Goal: Use online tool/utility: Utilize a website feature to perform a specific function

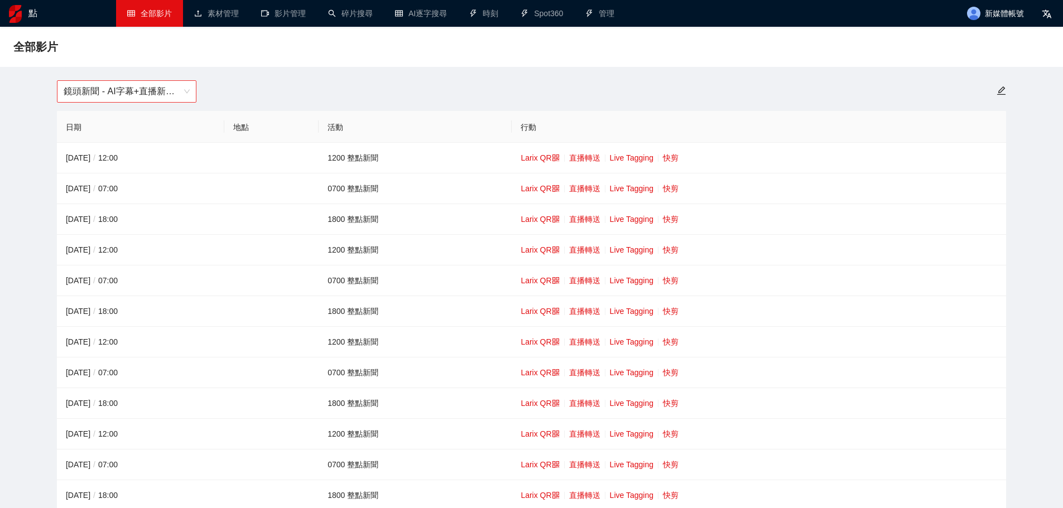
click at [158, 96] on font "鏡頭新聞 - AI字幕+直播新聞（[DATE]-[DATE]）" at bounding box center [158, 90] width 188 height 9
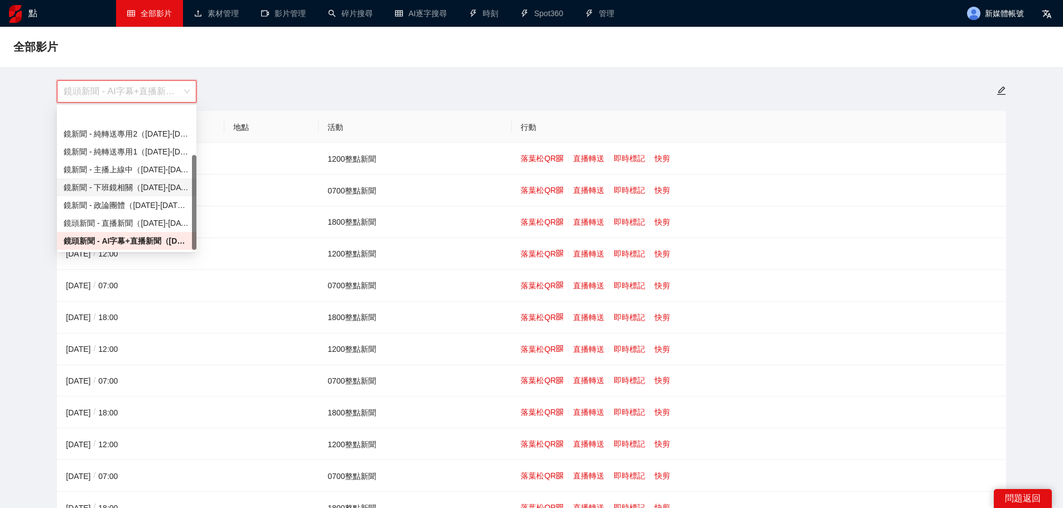
scroll to position [71, 0]
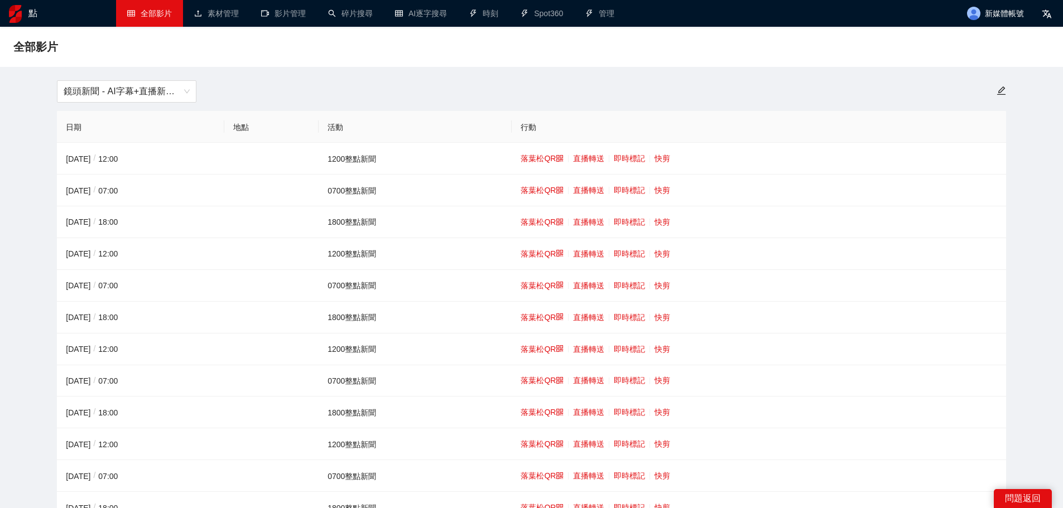
click at [626, 11] on ul "全部影片 素材管理 影片管理 碎片搜尋 AI逐字搜尋 時刻 Spot360 管理" at bounding box center [538, 13] width 844 height 27
click at [667, 226] on font "快剪" at bounding box center [662, 222] width 16 height 9
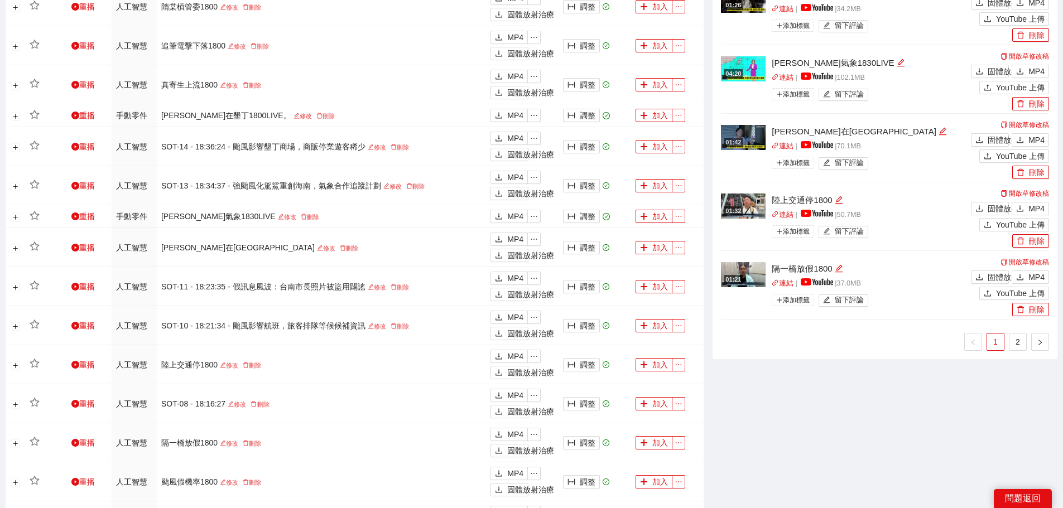
scroll to position [837, 0]
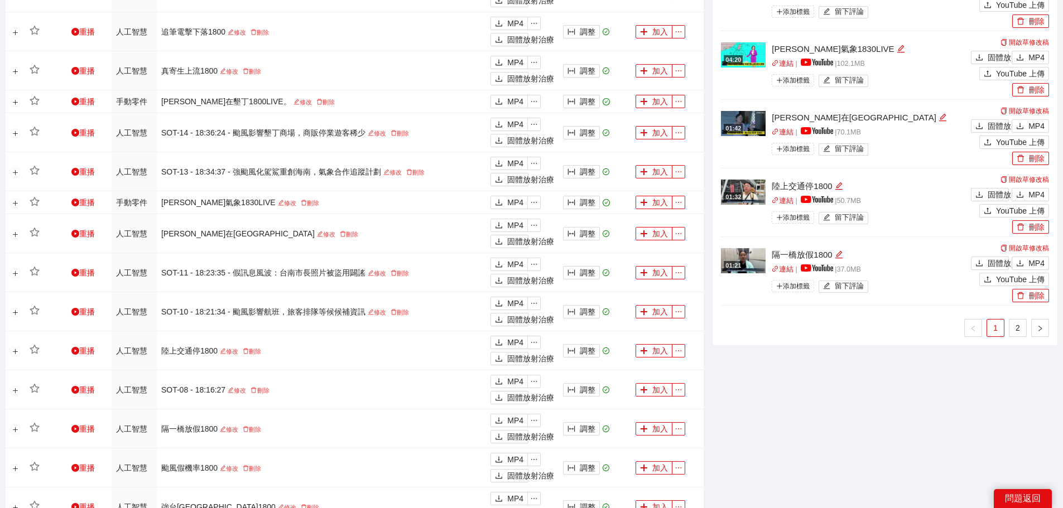
click at [1024, 330] on link "2" at bounding box center [1017, 328] width 17 height 17
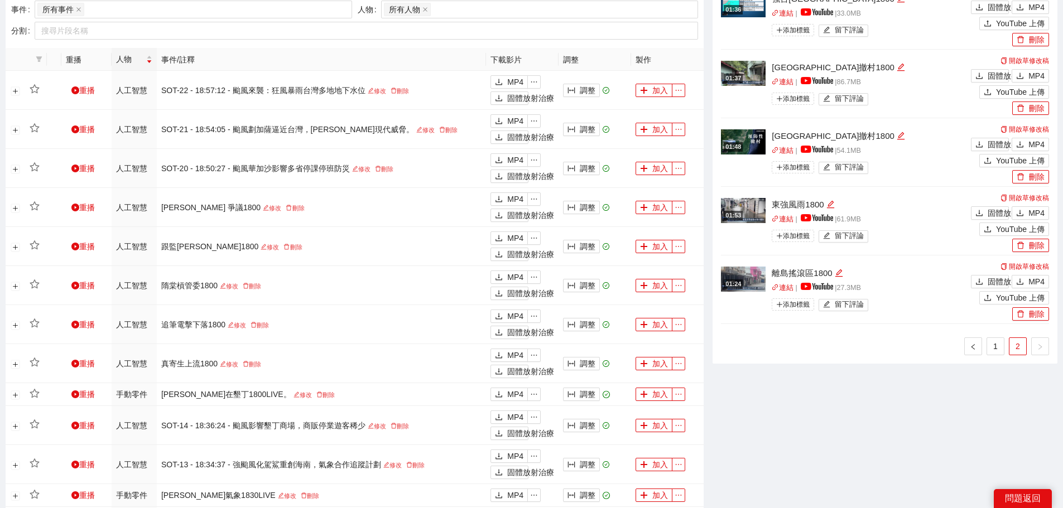
scroll to position [446, 0]
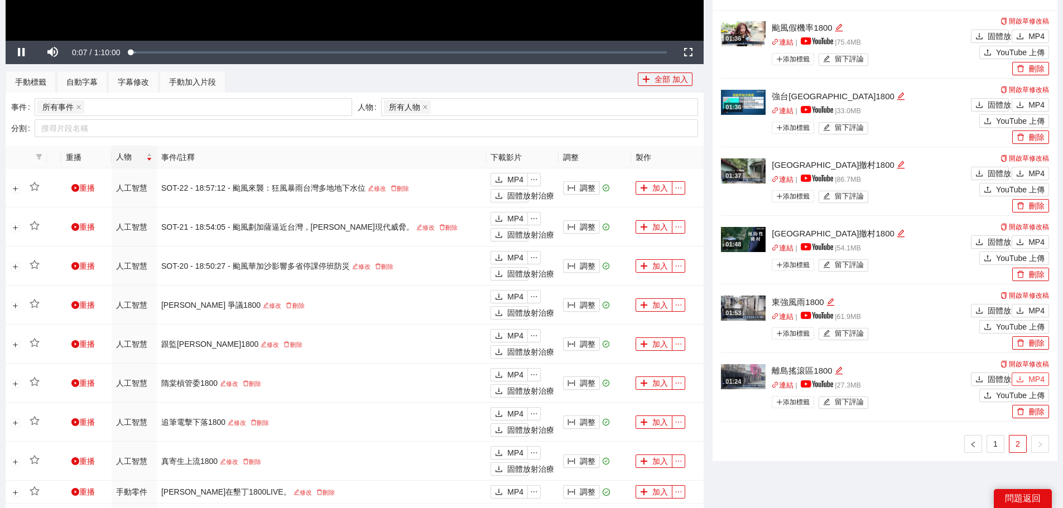
click at [1034, 379] on font "MP4" at bounding box center [1036, 379] width 16 height 9
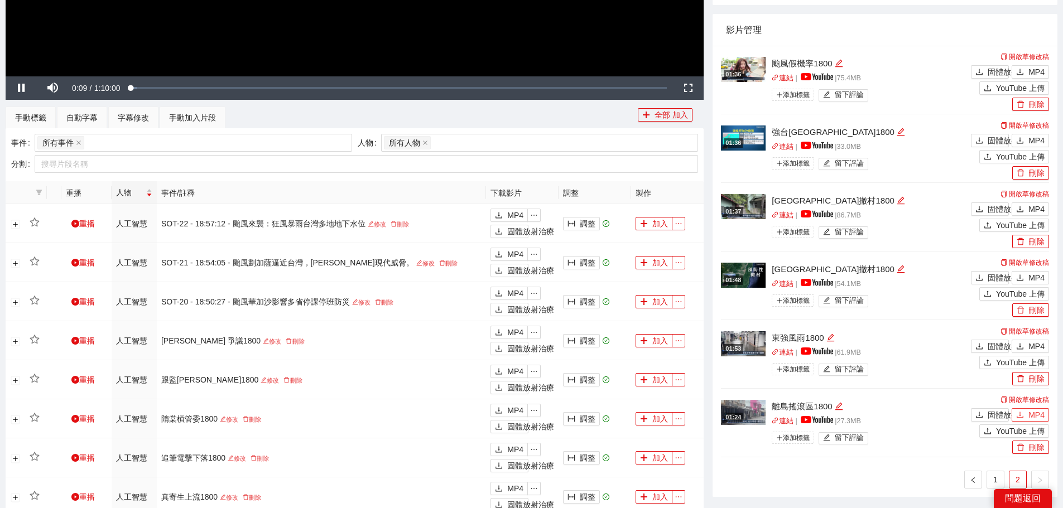
scroll to position [390, 0]
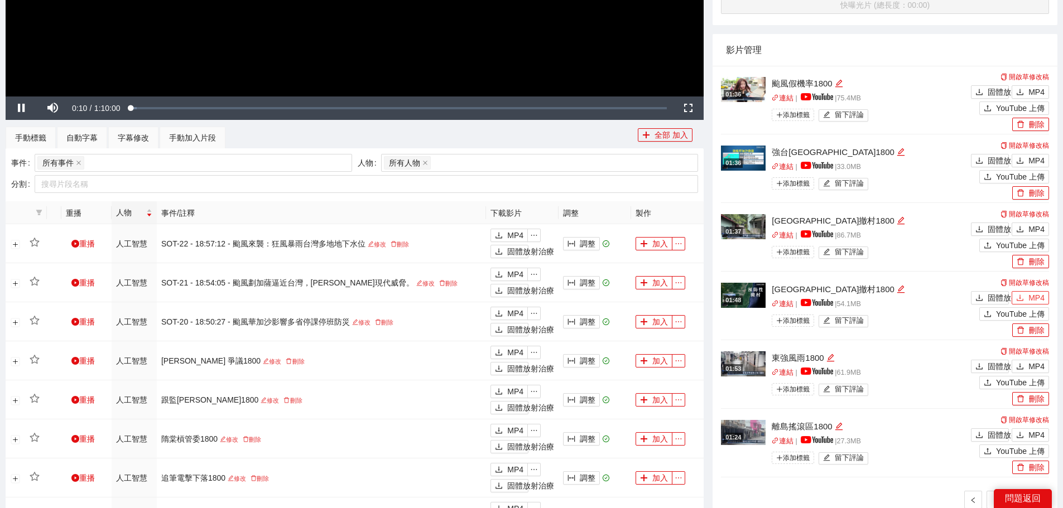
click at [1034, 298] on font "MP4" at bounding box center [1036, 297] width 16 height 9
click at [1028, 226] on button "MP4" at bounding box center [1029, 229] width 37 height 13
click at [1030, 157] on font "MP4" at bounding box center [1036, 160] width 16 height 9
click at [1026, 95] on button "MP4" at bounding box center [1029, 91] width 37 height 13
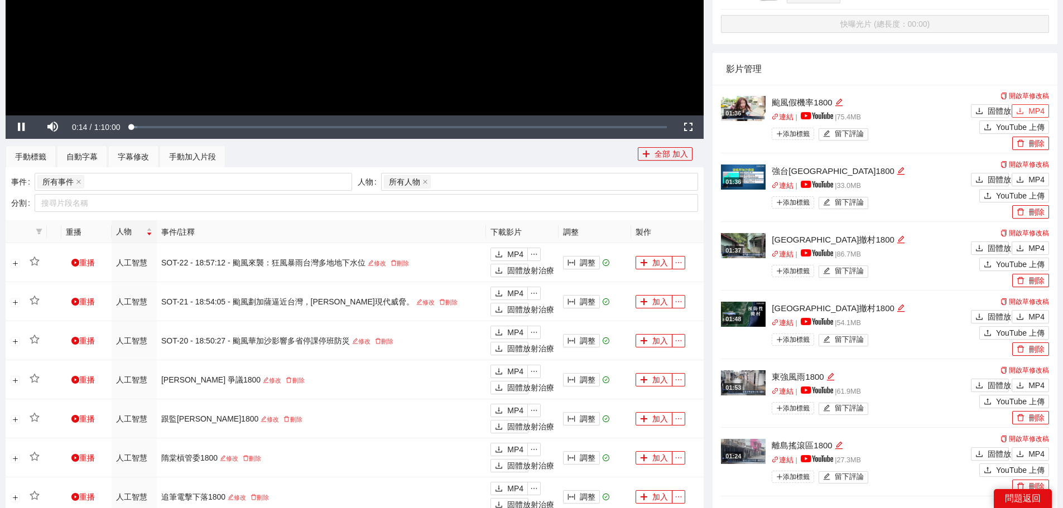
scroll to position [446, 0]
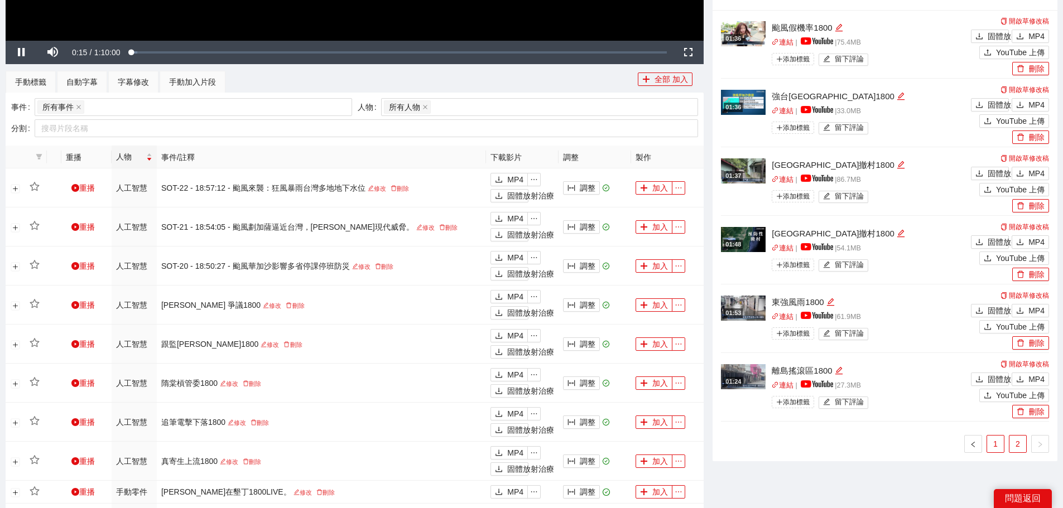
click at [1000, 437] on link "1" at bounding box center [995, 444] width 17 height 17
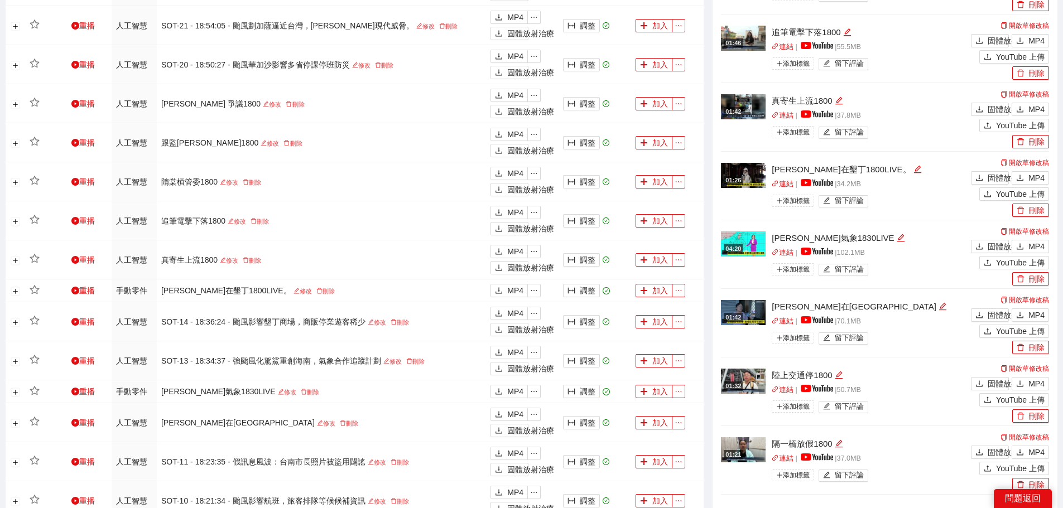
scroll to position [669, 0]
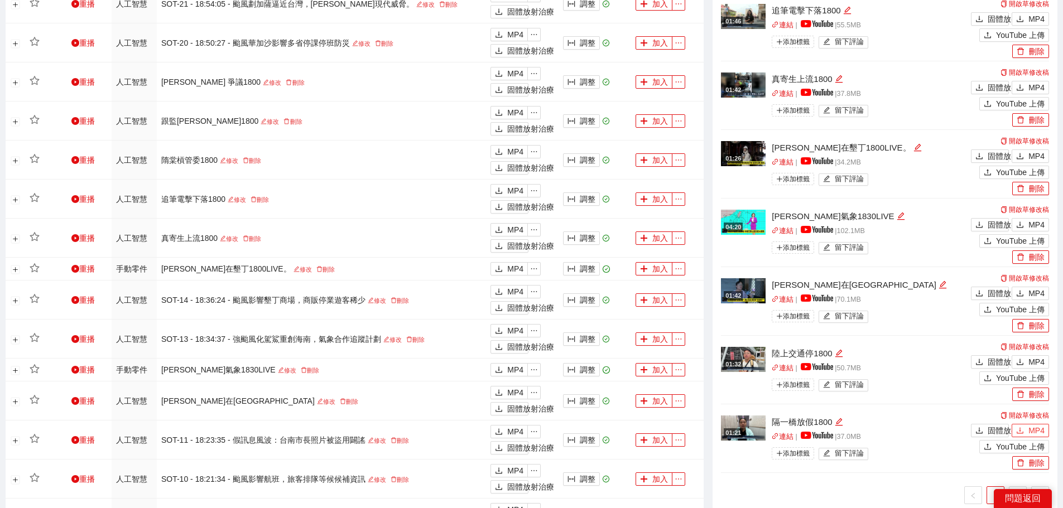
click at [1031, 426] on font "MP4" at bounding box center [1036, 430] width 16 height 9
click at [1028, 359] on button "MP4" at bounding box center [1029, 361] width 37 height 13
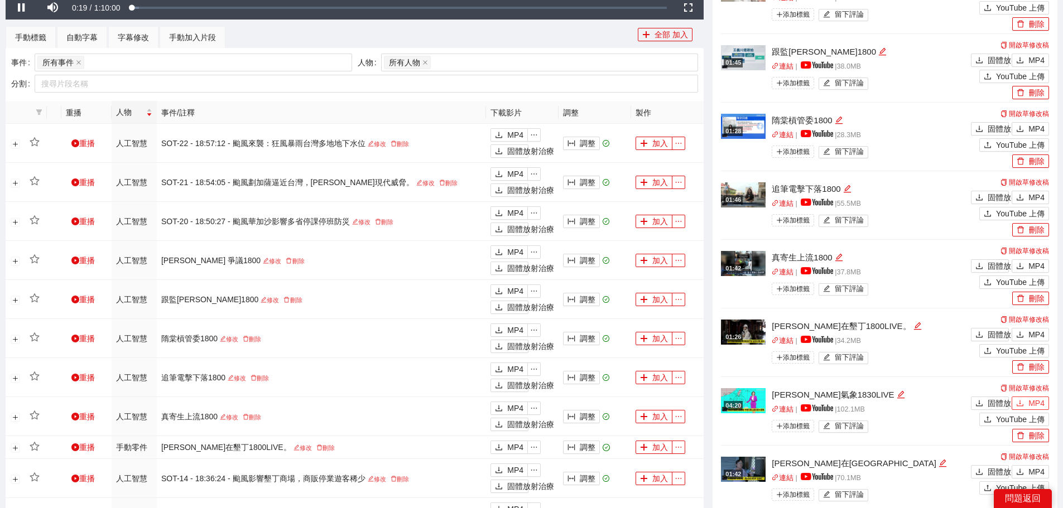
scroll to position [446, 0]
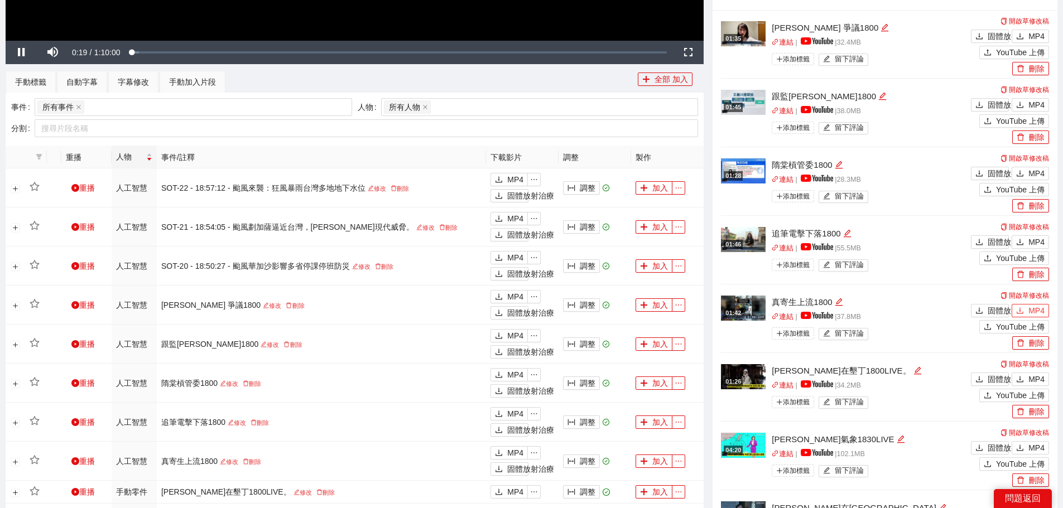
click at [1023, 307] on icon "下載" at bounding box center [1020, 311] width 8 height 8
click at [1029, 241] on font "MP4" at bounding box center [1036, 242] width 16 height 9
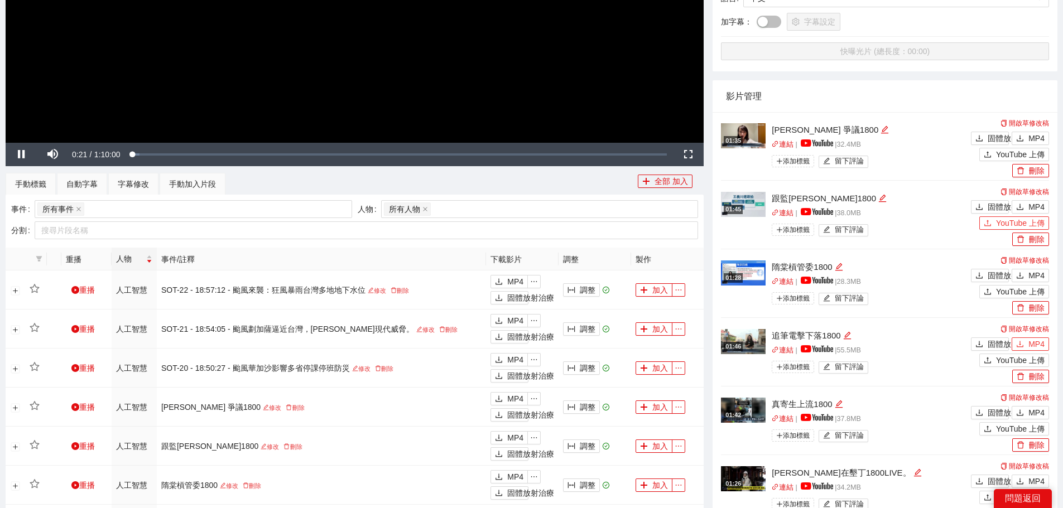
scroll to position [335, 0]
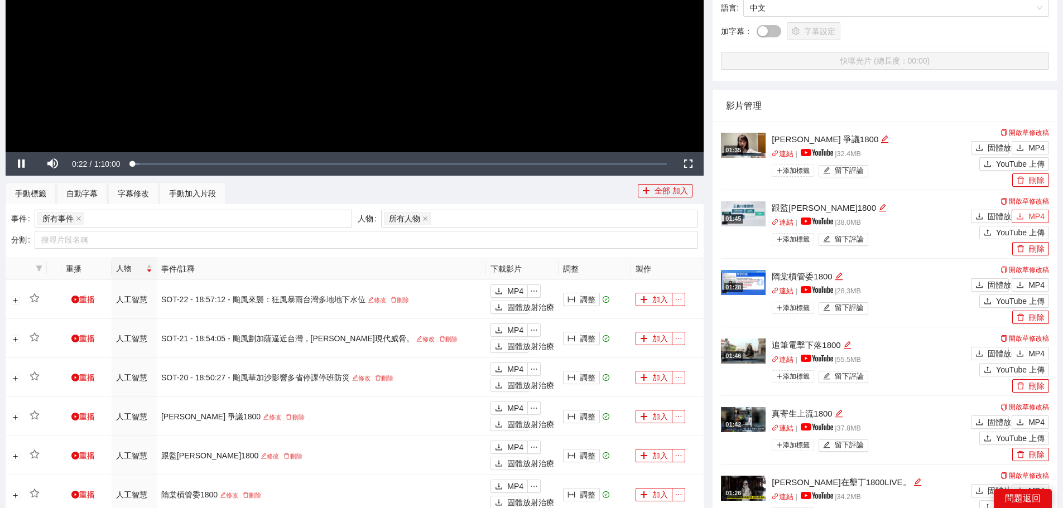
click at [1028, 213] on button "MP4" at bounding box center [1029, 216] width 37 height 13
click at [1033, 146] on font "MP4" at bounding box center [1036, 147] width 16 height 9
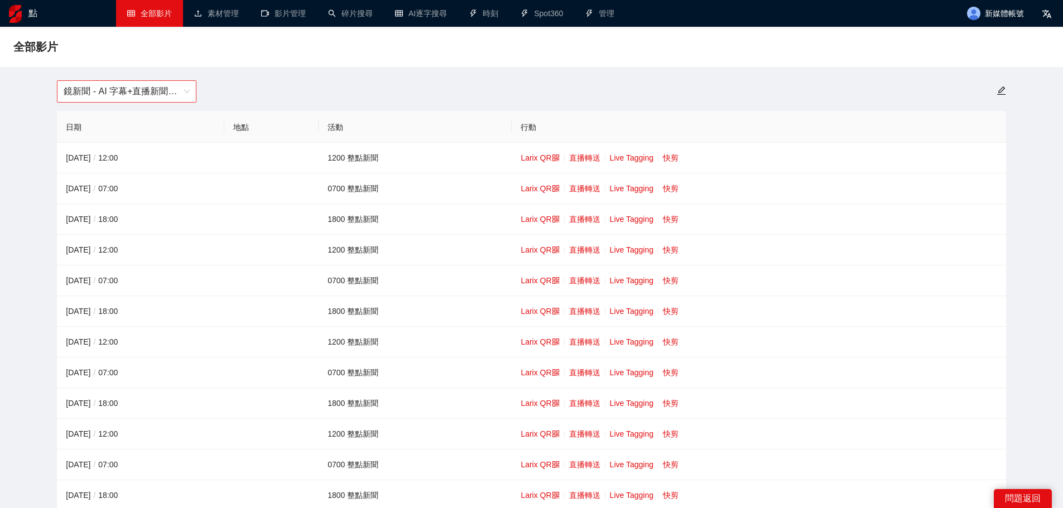
drag, startPoint x: 104, startPoint y: 75, endPoint x: 101, endPoint y: 89, distance: 14.3
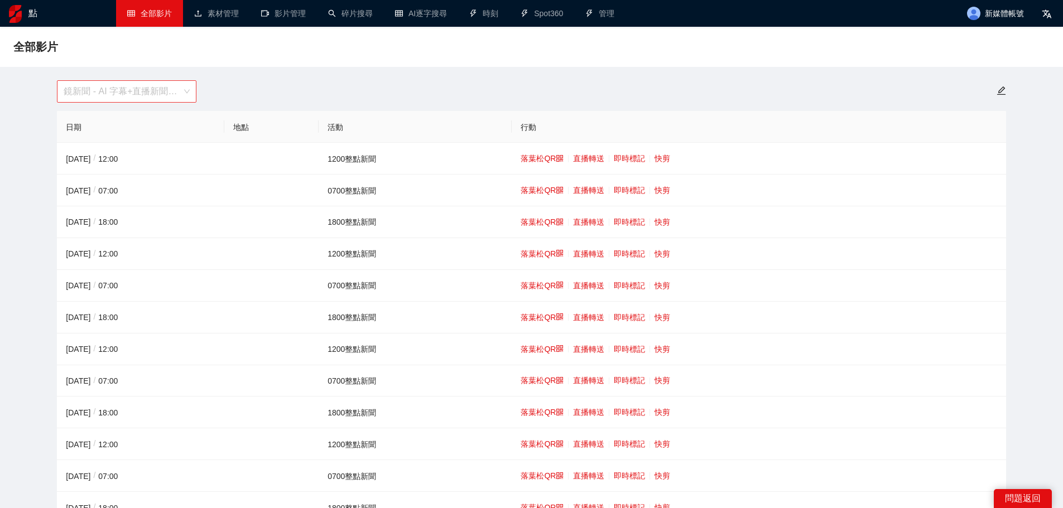
click at [101, 89] on span "鏡新聞 - AI 字幕+直播新聞（[DATE]-[DATE]）" at bounding box center [127, 91] width 126 height 21
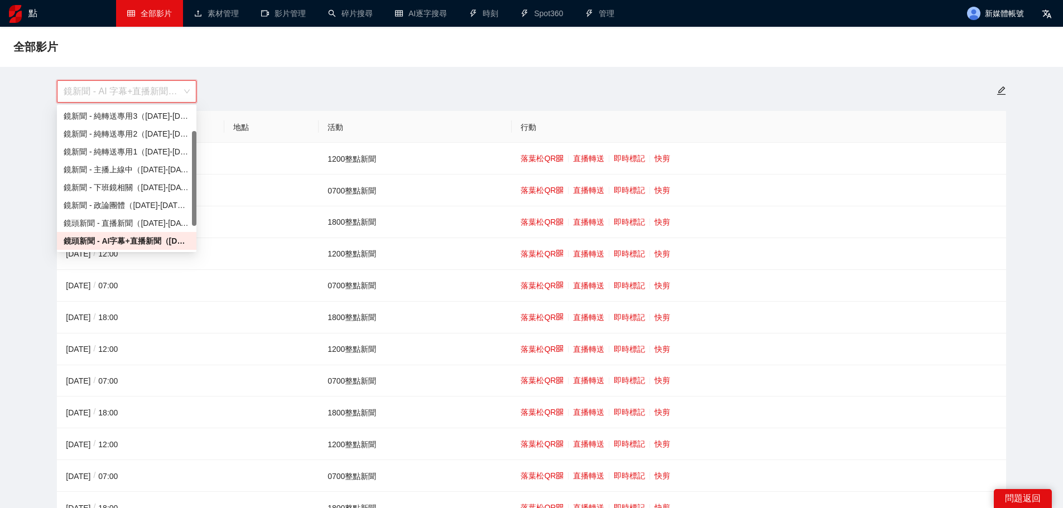
click at [143, 226] on font "鏡頭新聞 - 直播新聞（[DATE]-[DATE]）" at bounding box center [132, 223] width 137 height 9
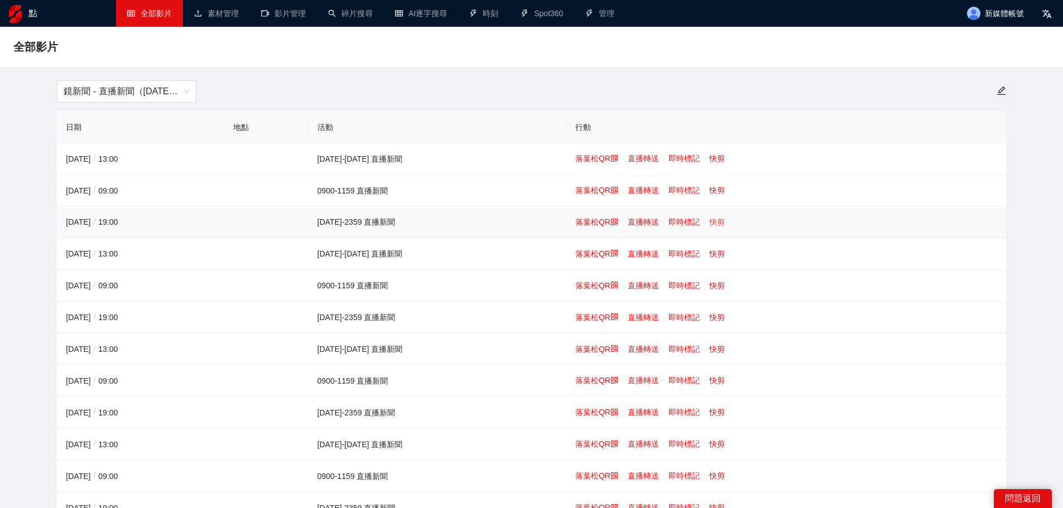
click at [709, 220] on font "快剪" at bounding box center [717, 222] width 16 height 9
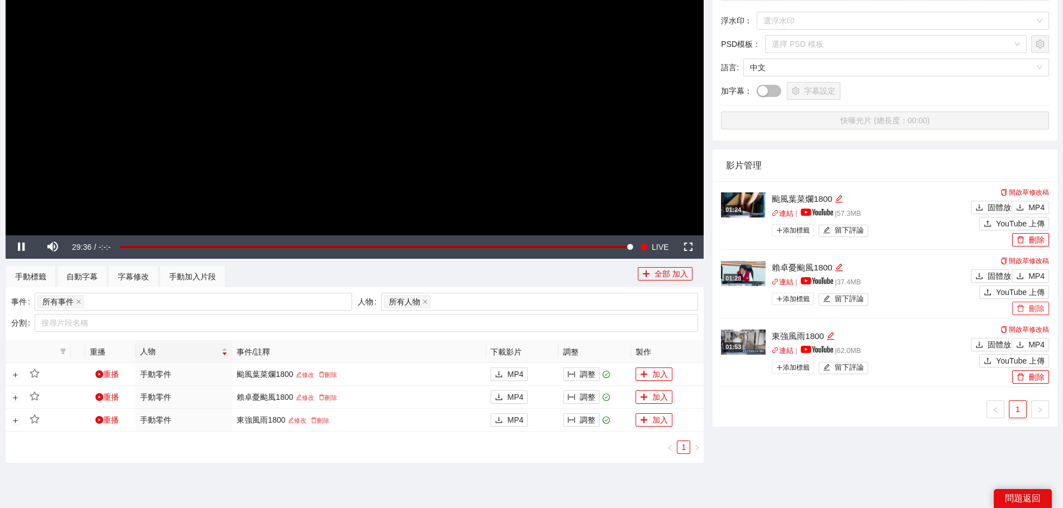
scroll to position [279, 0]
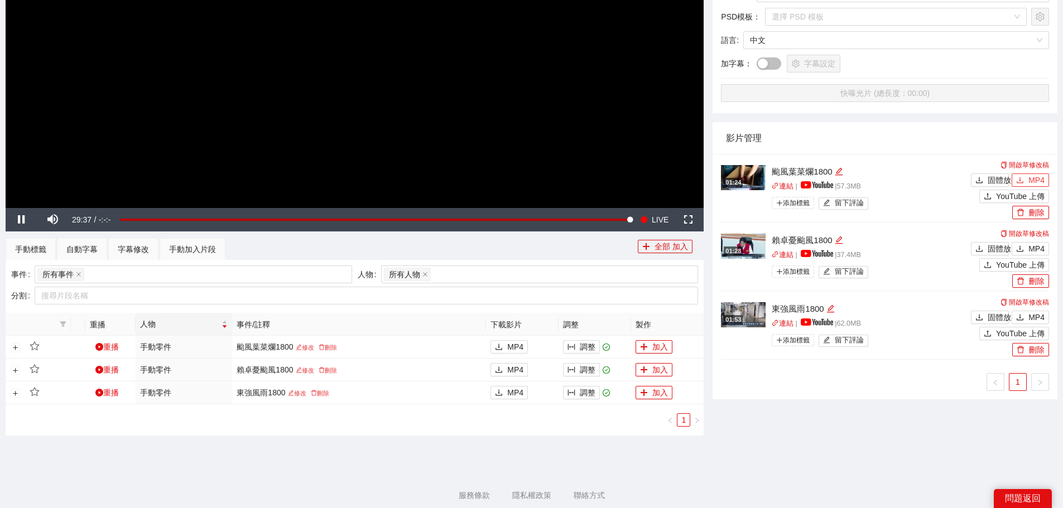
click at [1024, 181] on icon "下載" at bounding box center [1020, 180] width 8 height 8
click at [1024, 314] on icon "下載" at bounding box center [1020, 318] width 8 height 8
